Goal: Transaction & Acquisition: Purchase product/service

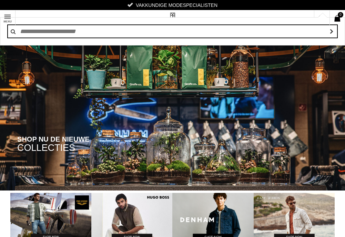
click at [314, 10] on link at bounding box center [322, 18] width 16 height 16
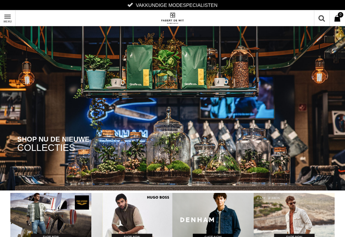
click at [319, 20] on link at bounding box center [322, 18] width 16 height 16
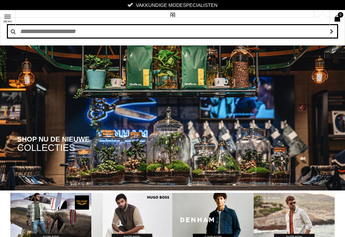
click at [42, 31] on input "text" at bounding box center [172, 32] width 331 height 14
type input "**********"
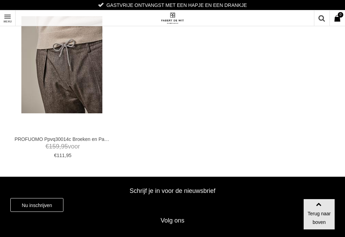
scroll to position [69, 0]
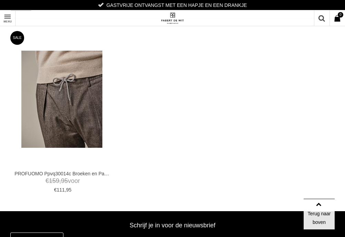
click at [80, 108] on img at bounding box center [61, 99] width 81 height 97
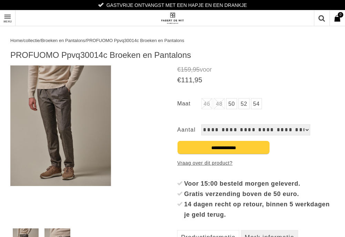
click at [61, 105] on img at bounding box center [60, 126] width 101 height 121
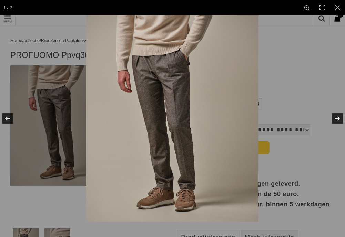
drag, startPoint x: 191, startPoint y: 96, endPoint x: 266, endPoint y: 27, distance: 102.4
click at [191, 96] on img at bounding box center [172, 118] width 173 height 207
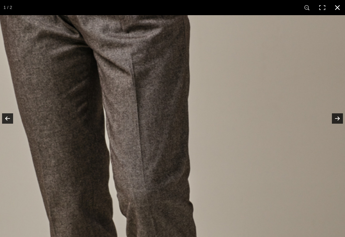
click at [338, 10] on link at bounding box center [337, 7] width 15 height 15
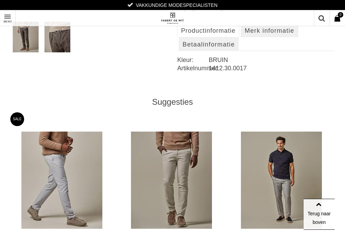
scroll to position [242, 0]
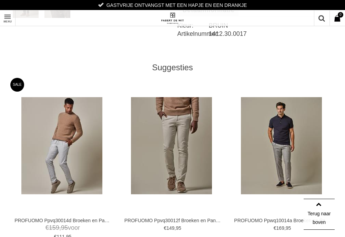
click at [77, 135] on img at bounding box center [61, 145] width 81 height 97
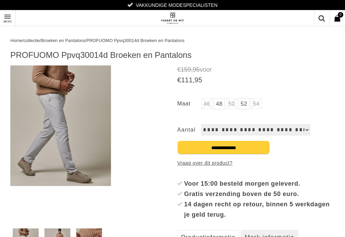
click at [88, 133] on img at bounding box center [60, 126] width 101 height 121
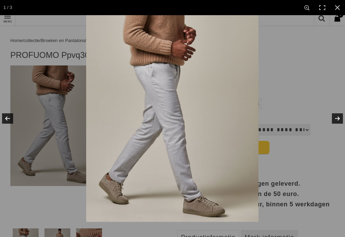
click at [153, 109] on img at bounding box center [172, 118] width 173 height 207
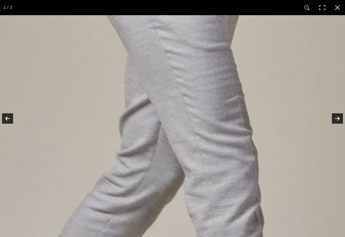
click at [152, 109] on img at bounding box center [217, 141] width 575 height 690
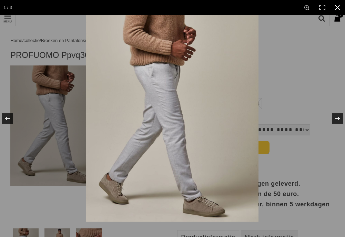
click at [336, 7] on link at bounding box center [337, 7] width 15 height 15
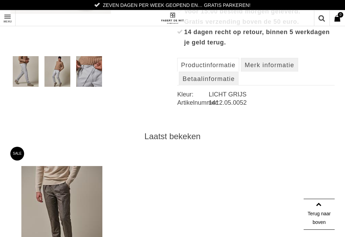
scroll to position [207, 0]
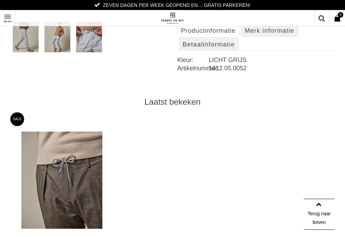
click at [68, 154] on img at bounding box center [61, 180] width 81 height 97
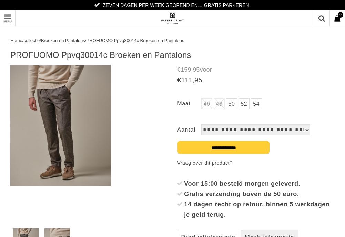
click at [321, 19] on link at bounding box center [322, 18] width 16 height 16
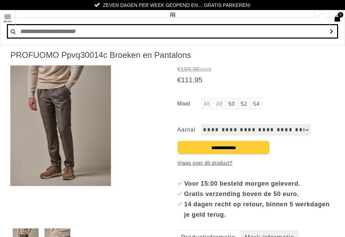
drag, startPoint x: 158, startPoint y: 31, endPoint x: 153, endPoint y: 29, distance: 5.4
click at [158, 31] on input "text" at bounding box center [172, 32] width 331 height 14
type input "*"
type input "**********"
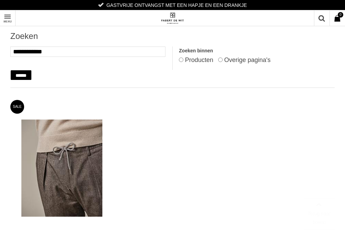
scroll to position [69, 0]
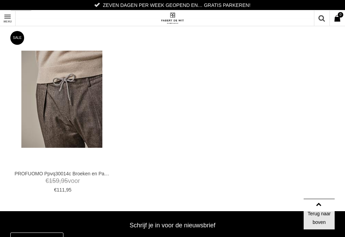
click at [53, 106] on img at bounding box center [61, 99] width 81 height 97
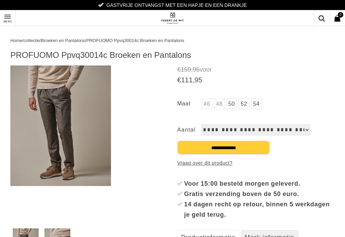
click at [67, 98] on img at bounding box center [60, 126] width 101 height 121
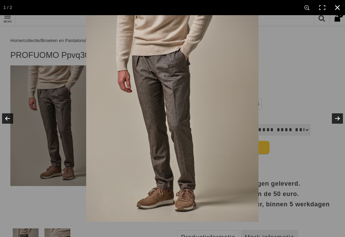
click at [340, 9] on link at bounding box center [337, 7] width 15 height 15
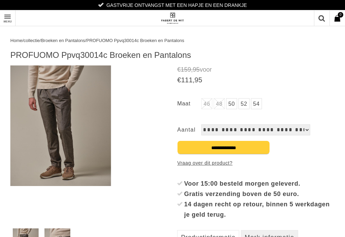
click at [327, 17] on link at bounding box center [322, 18] width 16 height 16
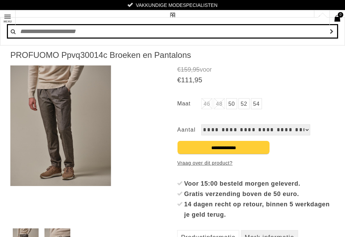
click at [263, 31] on input "text" at bounding box center [172, 32] width 331 height 14
type input "**********"
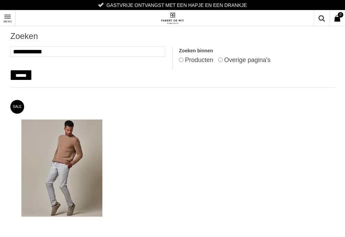
click at [67, 147] on img at bounding box center [61, 168] width 81 height 97
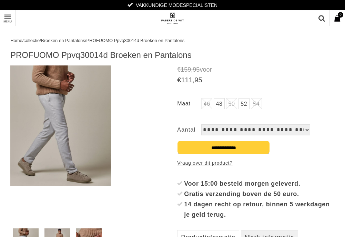
click at [325, 20] on link at bounding box center [322, 18] width 16 height 16
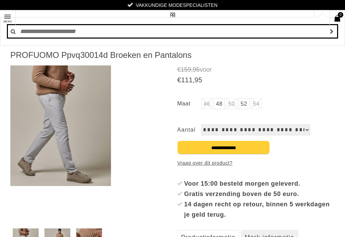
click at [136, 35] on input "text" at bounding box center [172, 32] width 331 height 14
type input "**********"
click at [123, 32] on input "**********" at bounding box center [172, 32] width 331 height 14
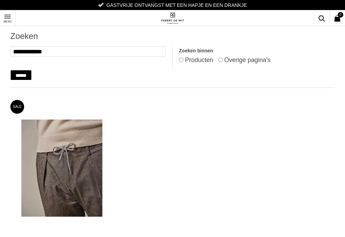
click at [55, 147] on img at bounding box center [61, 168] width 81 height 97
